Goal: Navigation & Orientation: Find specific page/section

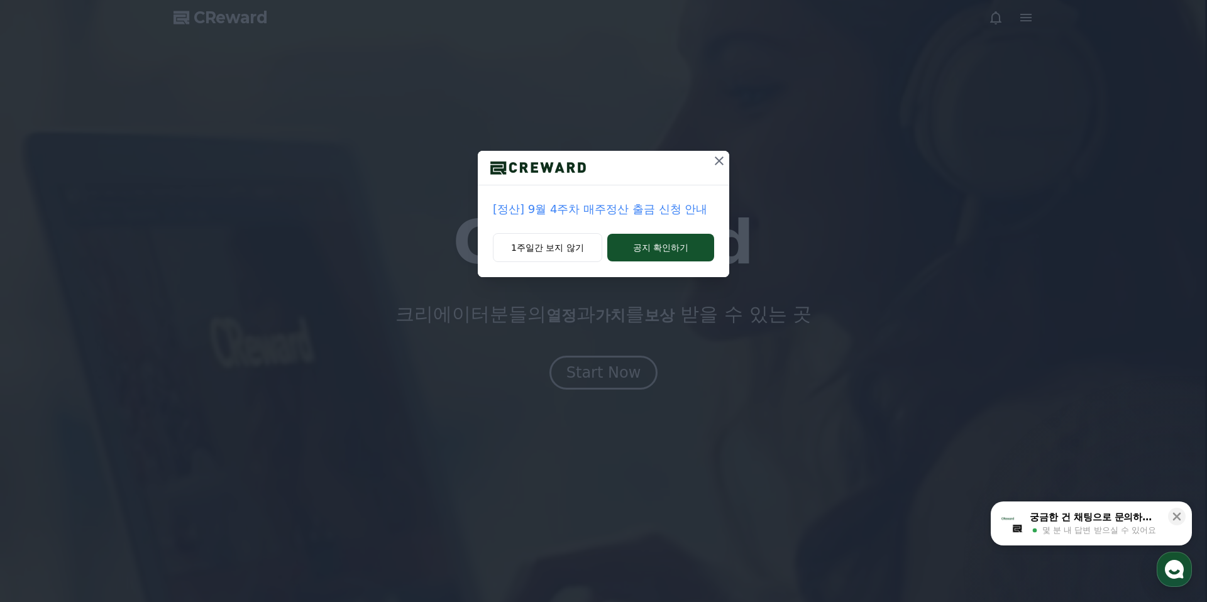
click at [718, 163] on icon at bounding box center [719, 160] width 15 height 15
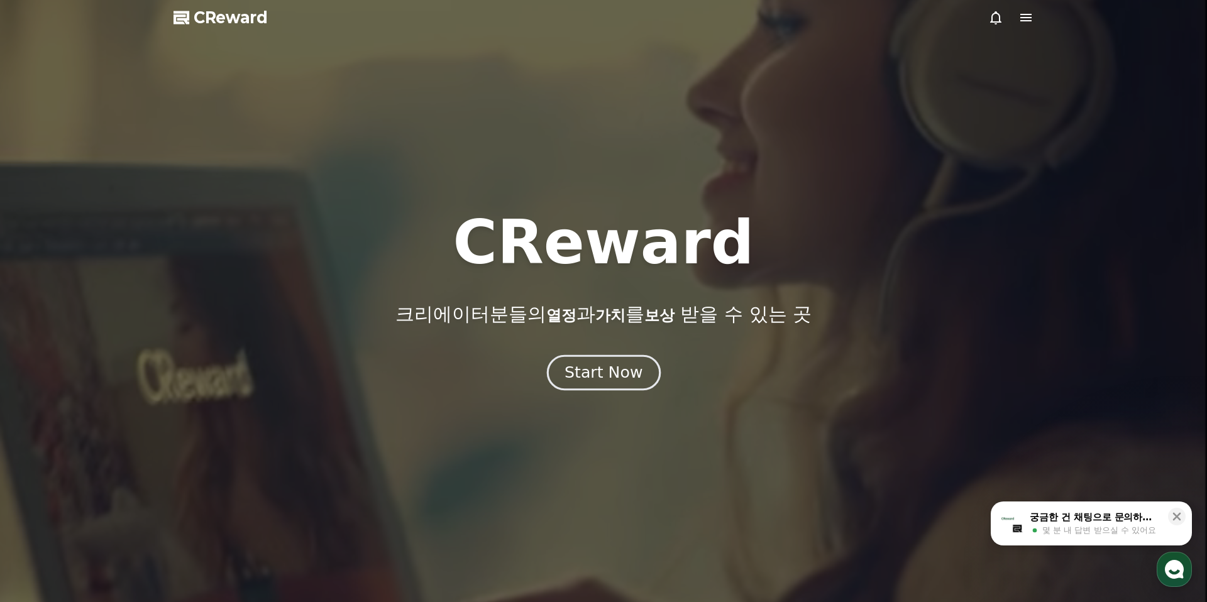
click at [596, 367] on div "Start Now" at bounding box center [604, 372] width 78 height 21
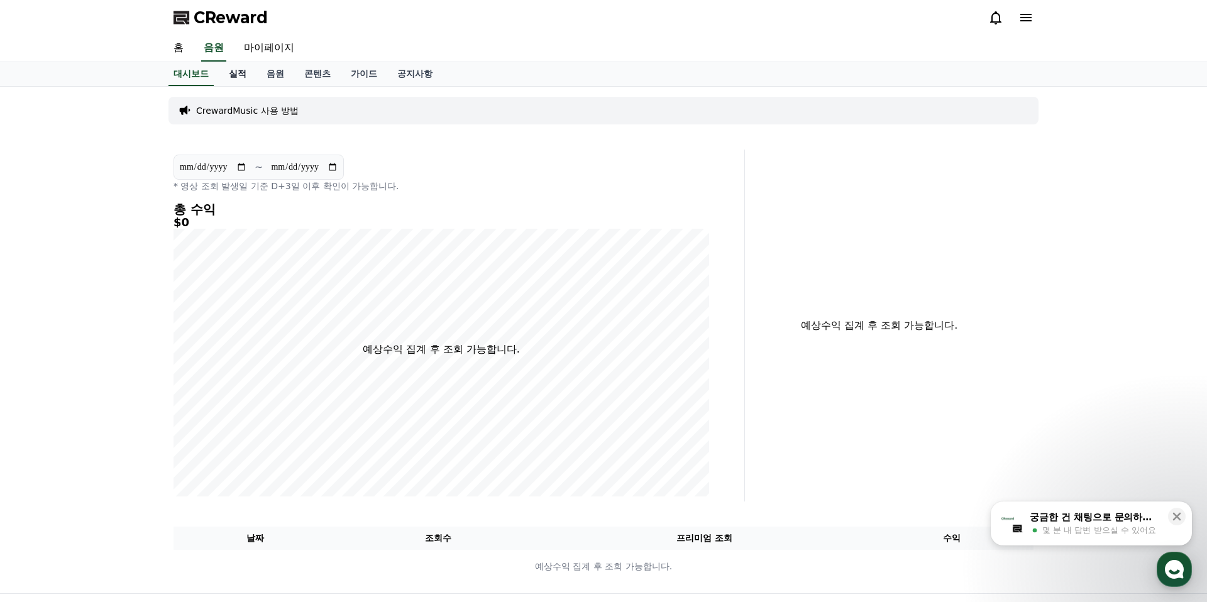
click at [231, 69] on link "실적" at bounding box center [238, 74] width 38 height 24
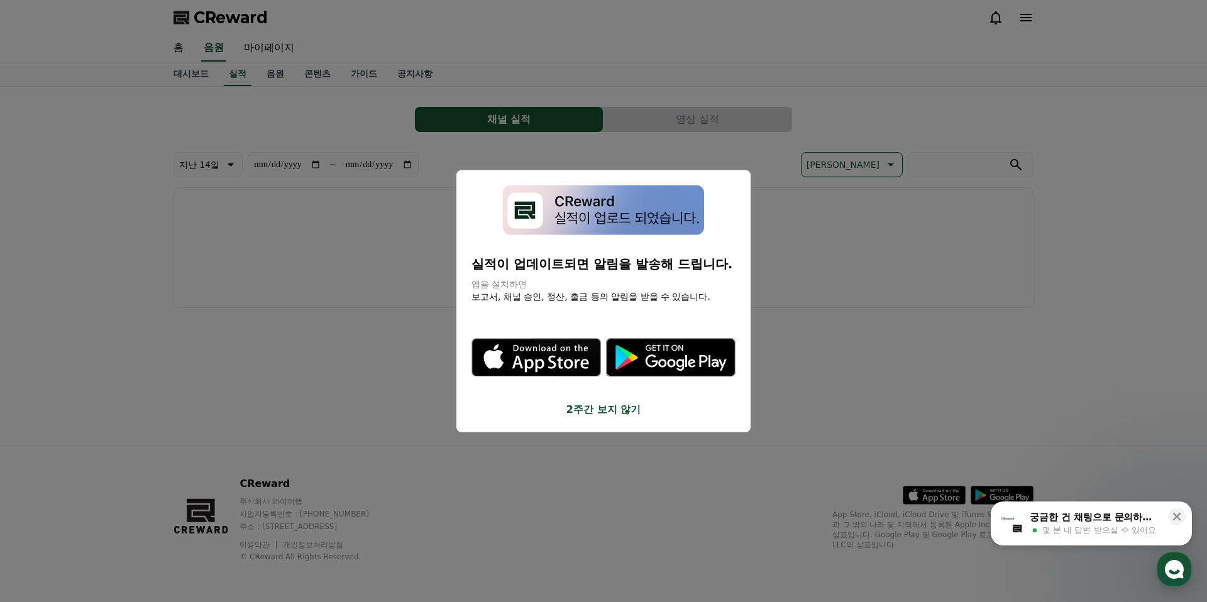
click at [268, 74] on button "close modal" at bounding box center [603, 301] width 1207 height 602
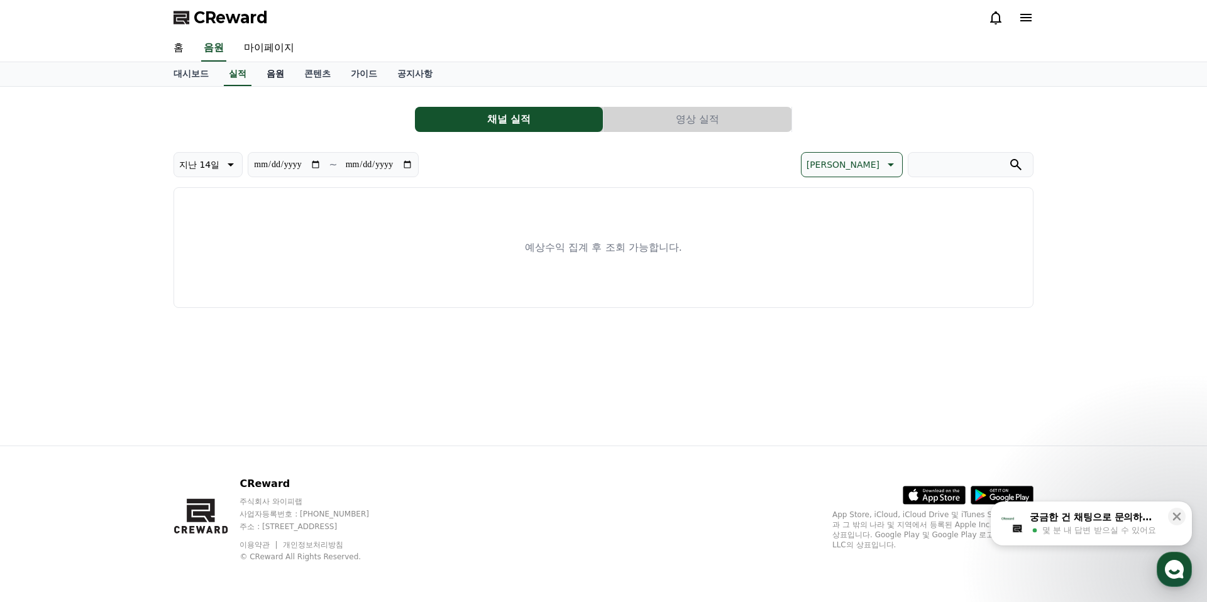
click at [267, 75] on link "음원" at bounding box center [276, 74] width 38 height 24
click at [269, 53] on link "마이페이지" at bounding box center [269, 48] width 70 height 26
select select "**********"
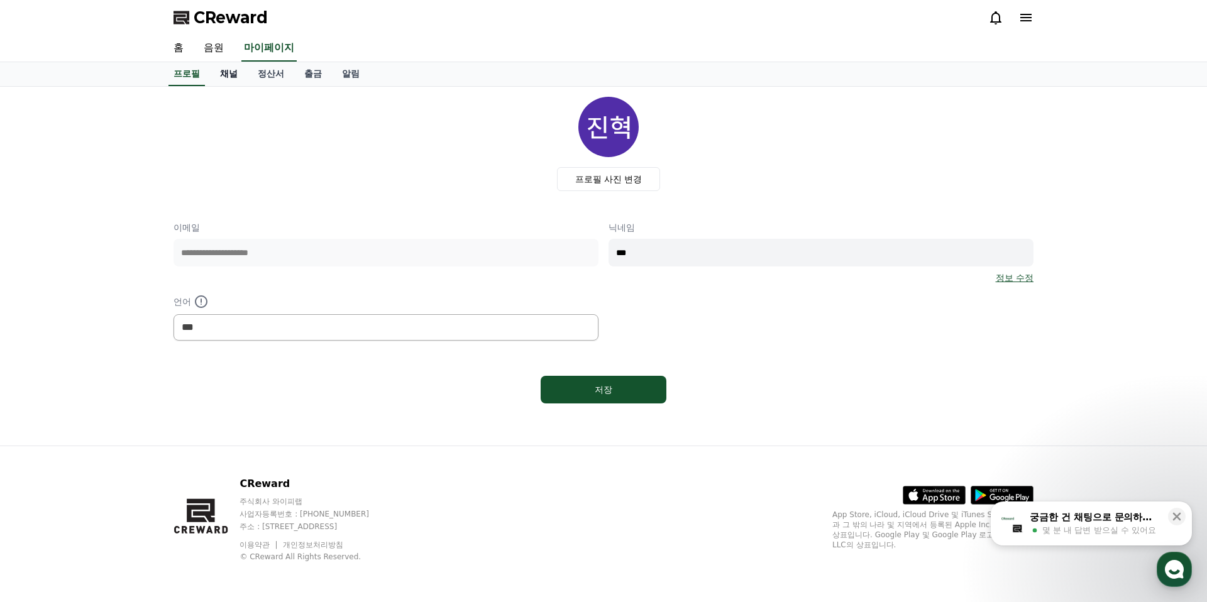
click at [236, 75] on link "채널" at bounding box center [229, 74] width 38 height 24
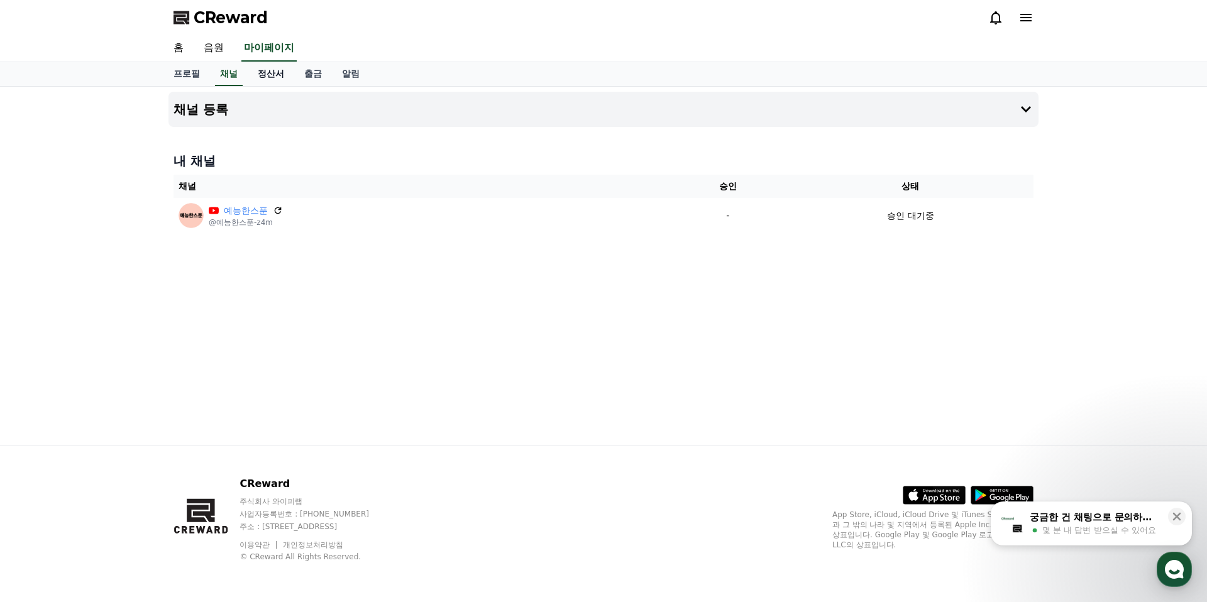
click at [262, 76] on link "정산서" at bounding box center [271, 74] width 47 height 24
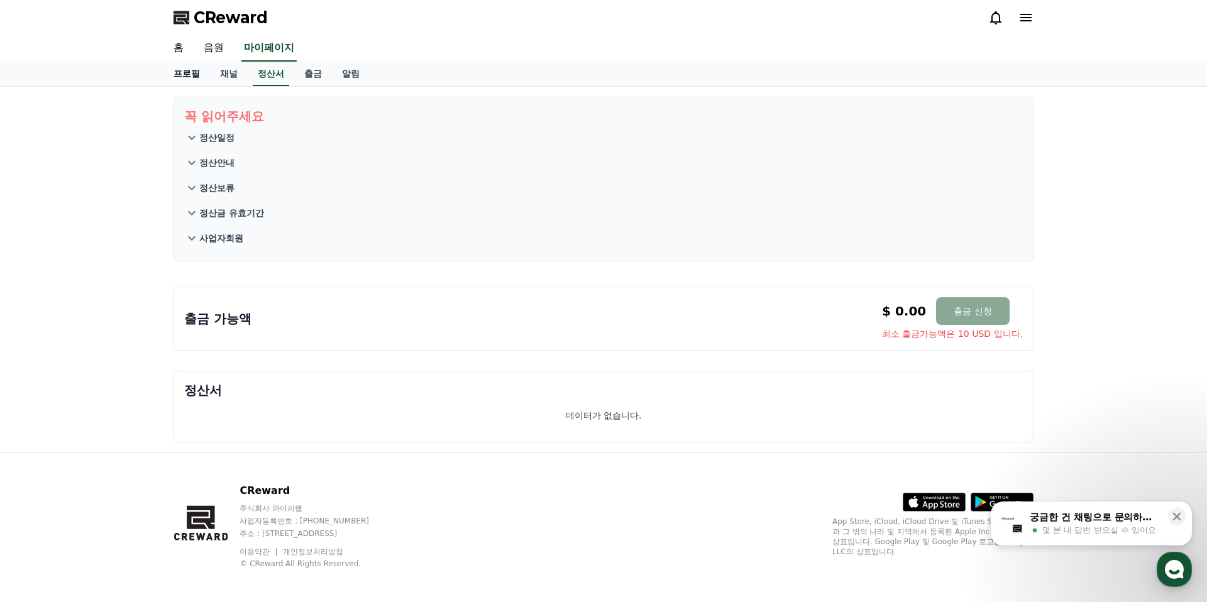
click at [186, 80] on link "프로필" at bounding box center [186, 74] width 47 height 24
select select "**********"
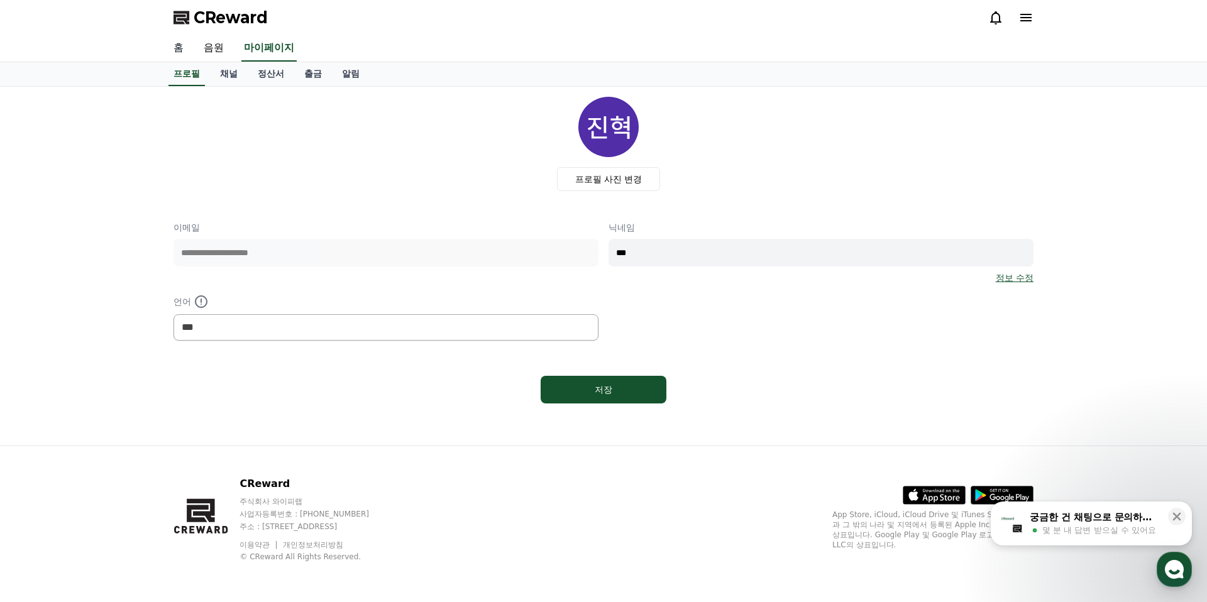
click at [179, 55] on link "홈" at bounding box center [178, 48] width 30 height 26
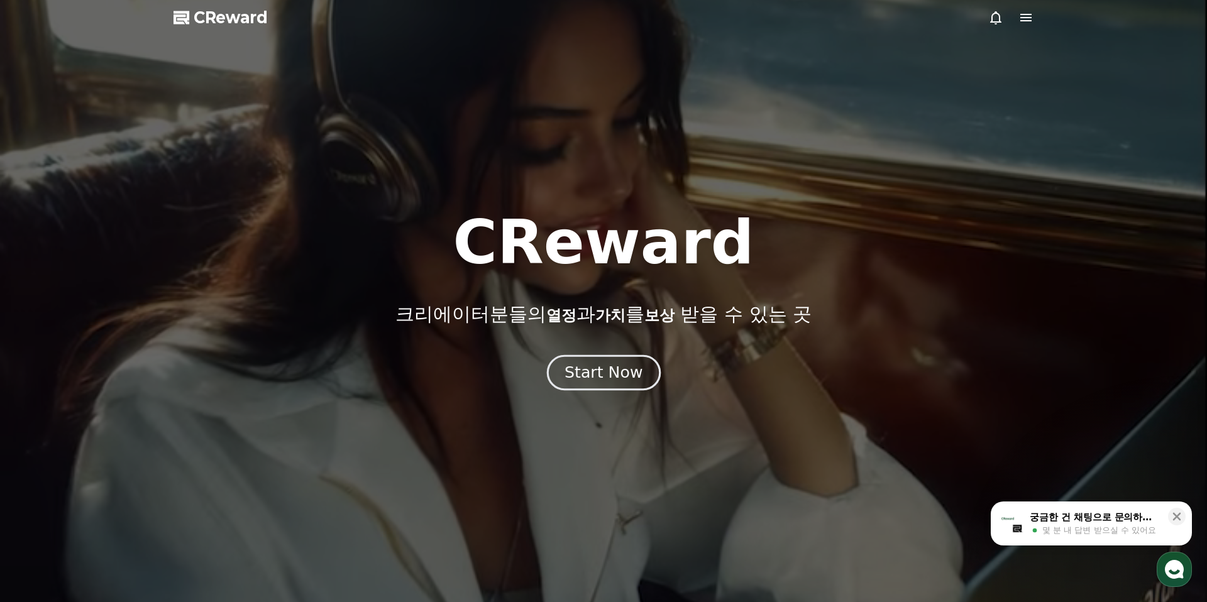
click at [621, 367] on div "Start Now" at bounding box center [604, 372] width 78 height 21
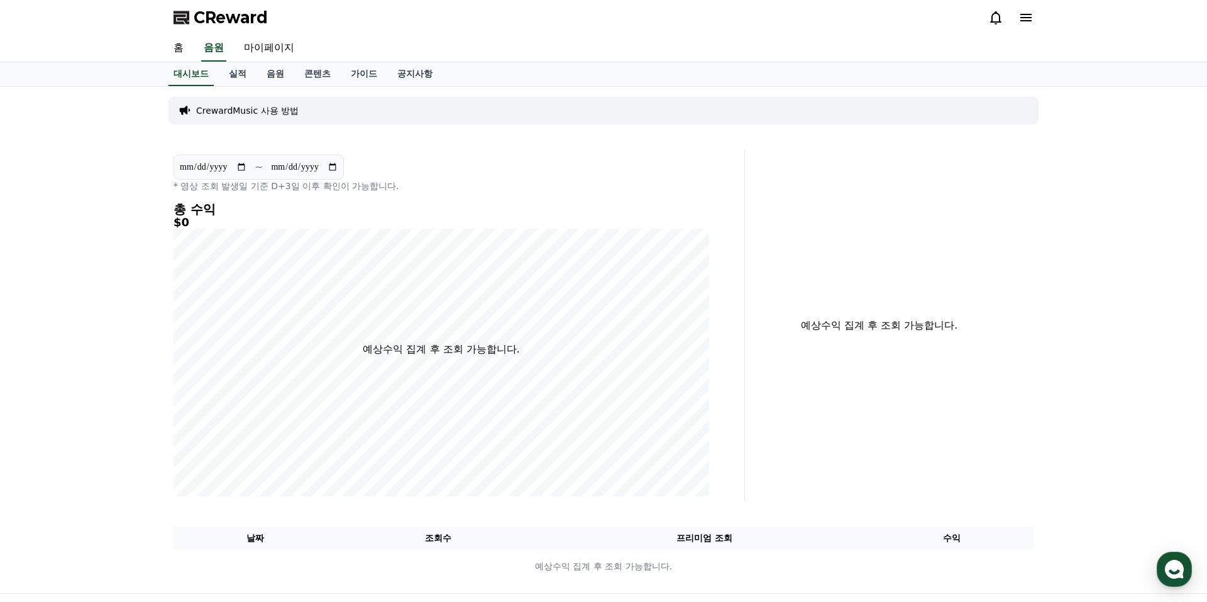
scroll to position [148, 0]
